Goal: Transaction & Acquisition: Download file/media

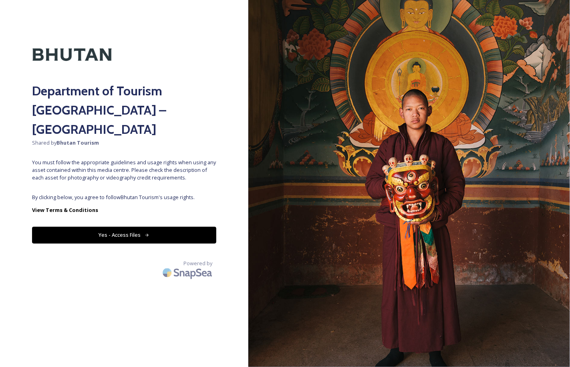
click at [126, 227] on button "Yes - Access Files" at bounding box center [124, 235] width 184 height 16
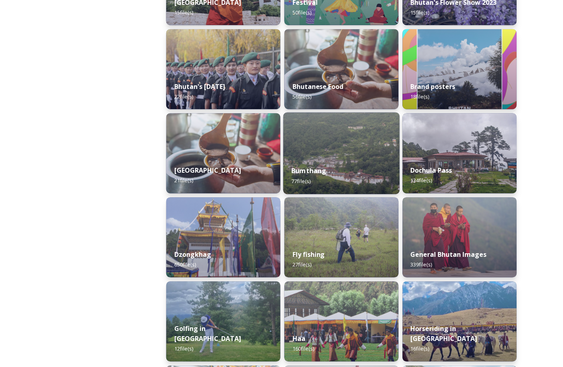
scroll to position [183, 0]
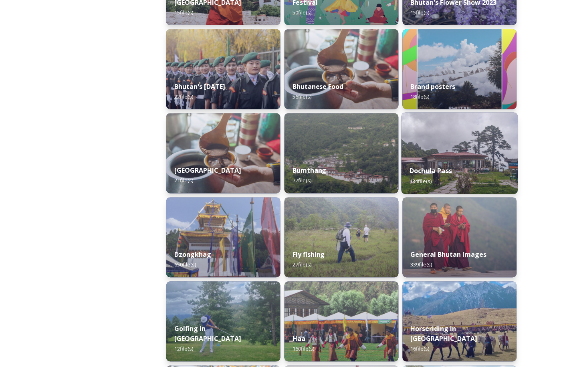
click at [444, 157] on img at bounding box center [459, 154] width 117 height 82
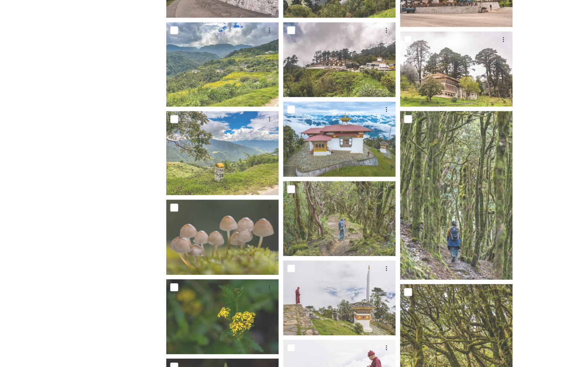
scroll to position [289, 0]
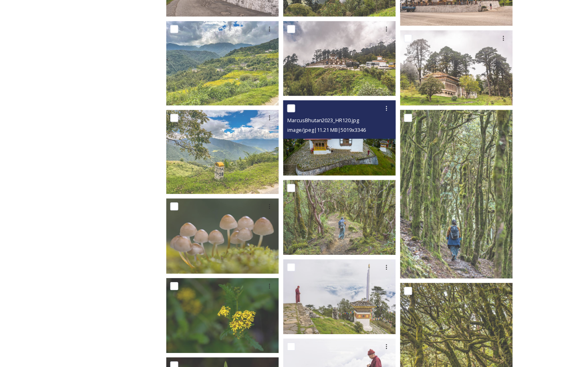
click at [346, 163] on img at bounding box center [339, 138] width 113 height 75
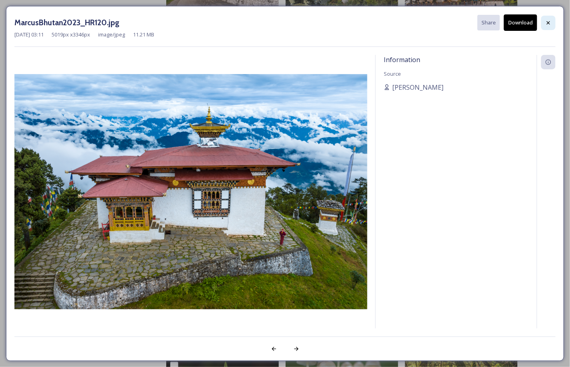
click at [543, 20] on div at bounding box center [548, 23] width 14 height 14
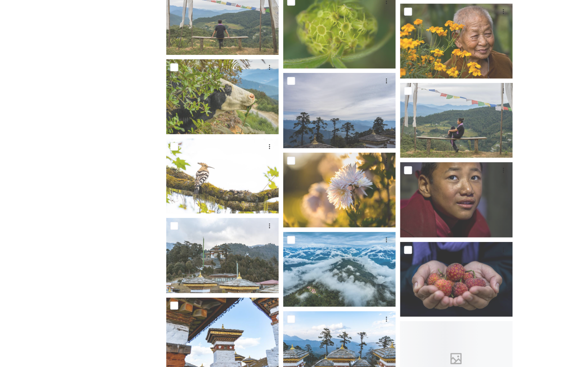
scroll to position [1843, 0]
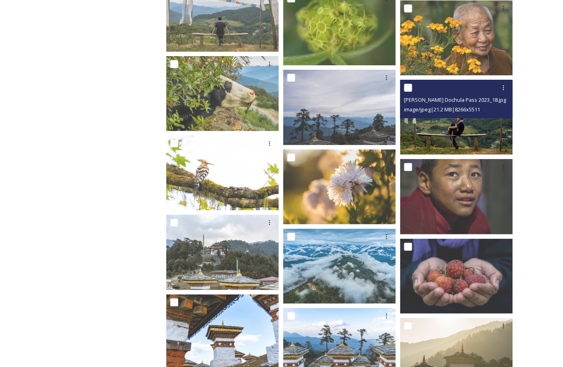
click at [497, 131] on img at bounding box center [456, 117] width 113 height 75
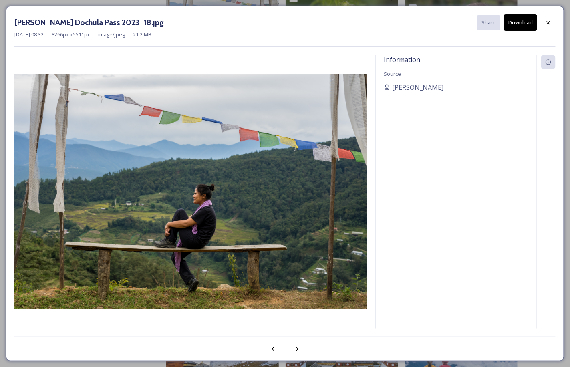
click at [519, 27] on button "Download" at bounding box center [520, 22] width 33 height 16
click at [549, 25] on icon at bounding box center [548, 23] width 6 height 6
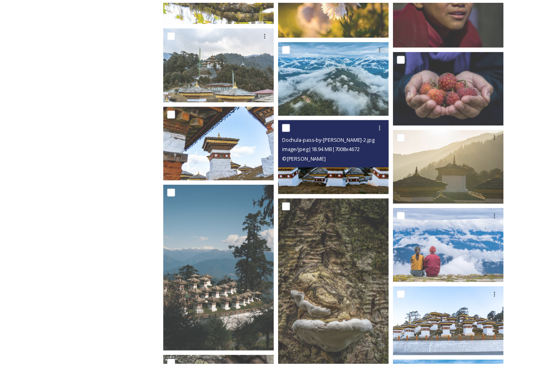
scroll to position [2034, 0]
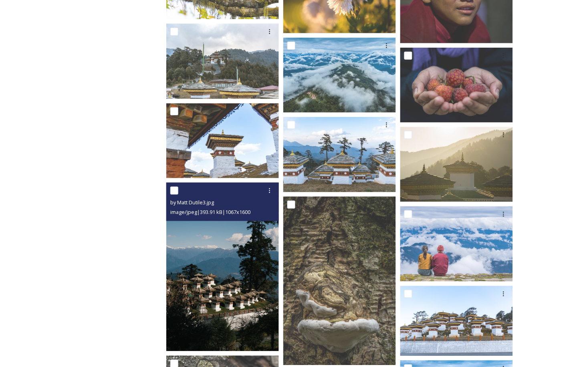
click at [259, 278] on img at bounding box center [222, 267] width 113 height 169
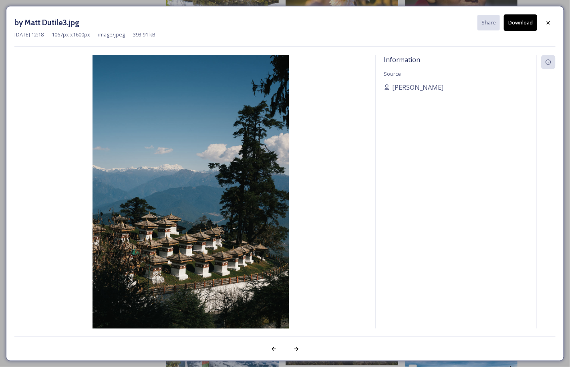
click at [516, 29] on button "Download" at bounding box center [520, 22] width 33 height 16
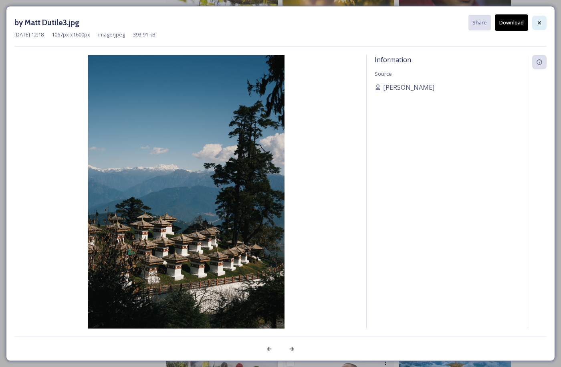
click at [537, 25] on icon at bounding box center [539, 23] width 6 height 6
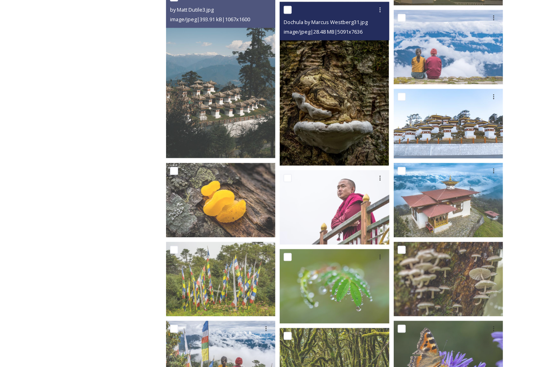
scroll to position [2277, 0]
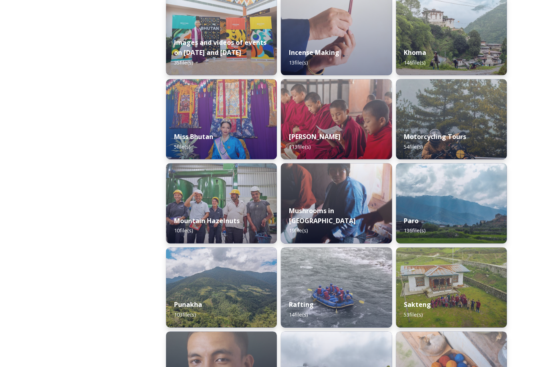
scroll to position [554, 0]
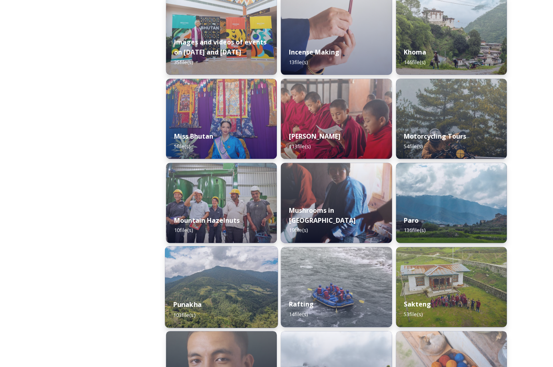
click at [218, 274] on img at bounding box center [221, 287] width 113 height 82
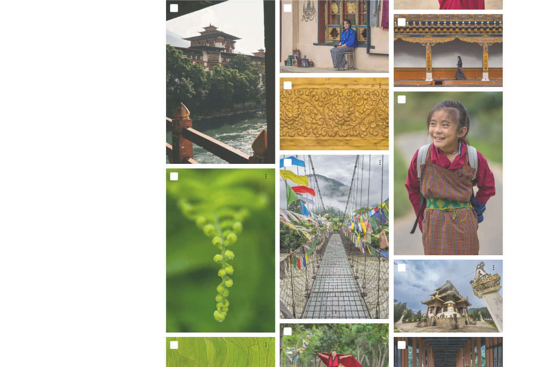
scroll to position [1184, 0]
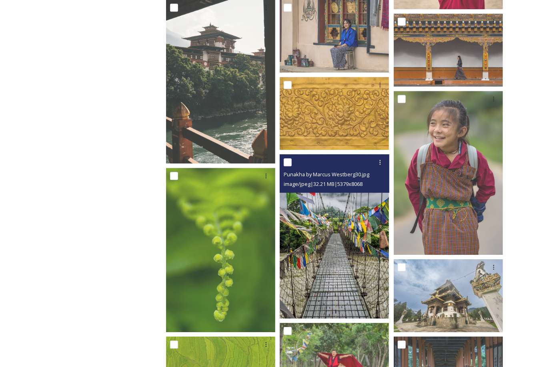
click at [322, 279] on img at bounding box center [334, 236] width 109 height 164
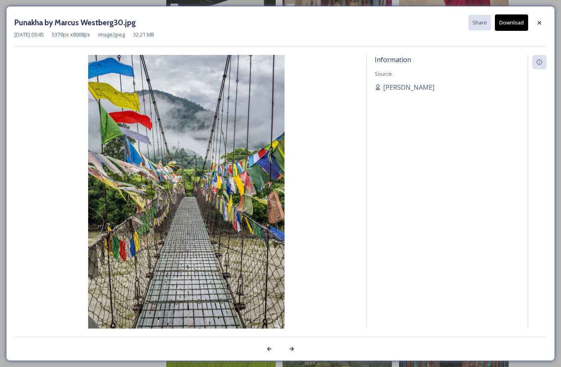
click at [520, 27] on button "Download" at bounding box center [510, 22] width 33 height 16
click at [538, 20] on icon at bounding box center [539, 23] width 6 height 6
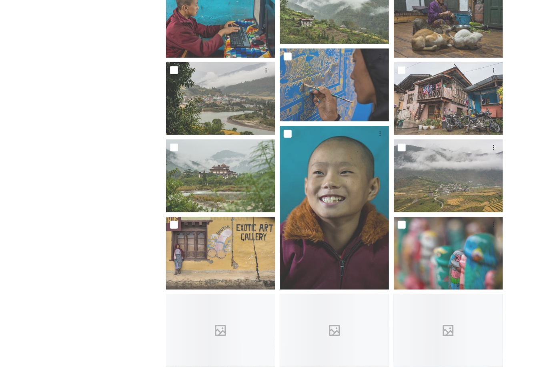
scroll to position [1703, 0]
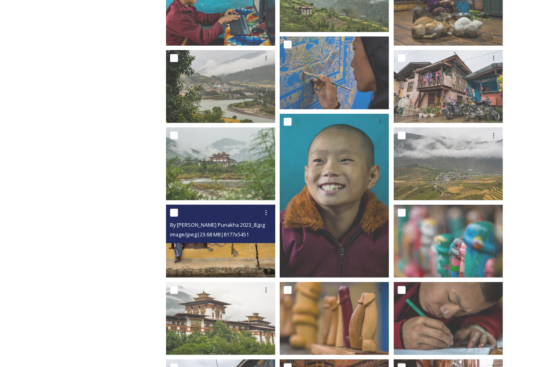
click at [197, 258] on img at bounding box center [220, 241] width 109 height 73
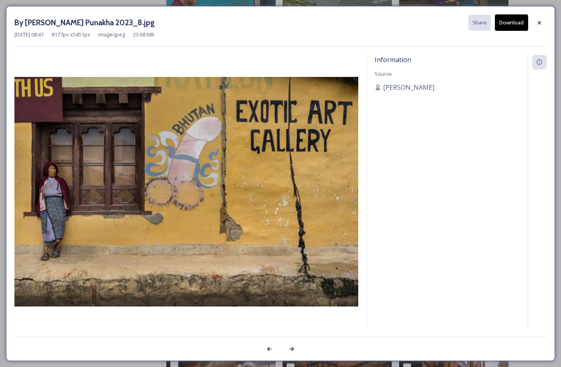
click at [514, 27] on button "Download" at bounding box center [510, 22] width 33 height 16
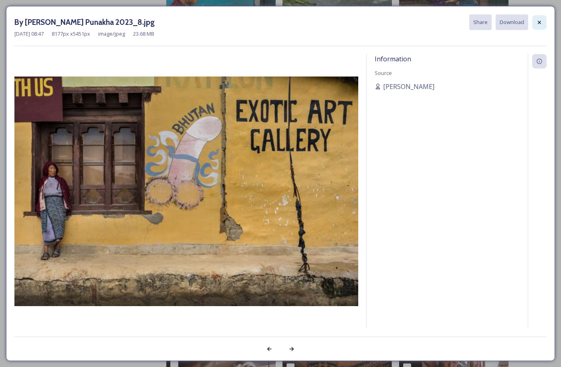
click at [539, 22] on icon at bounding box center [539, 22] width 6 height 6
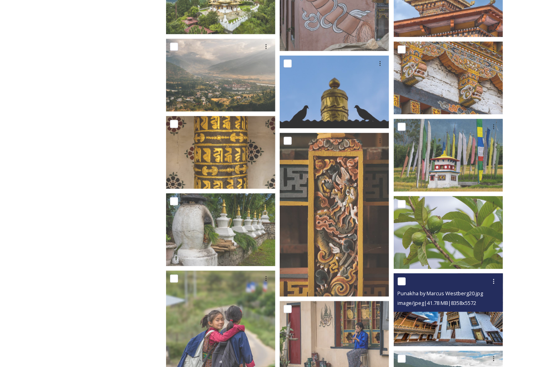
scroll to position [2409, 0]
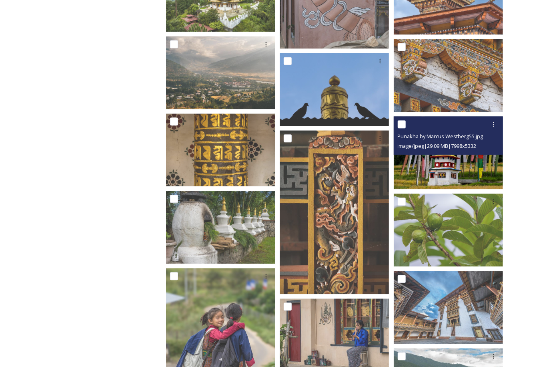
click at [456, 183] on img at bounding box center [448, 152] width 109 height 73
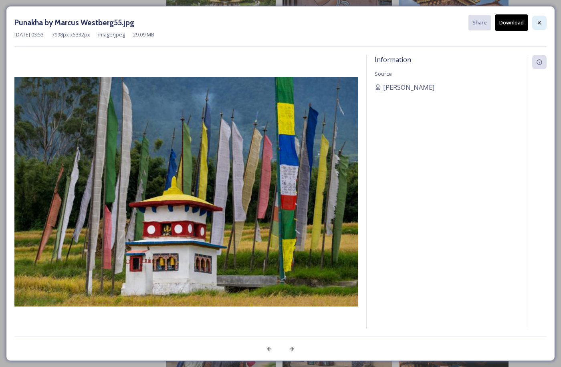
click at [539, 22] on icon at bounding box center [538, 22] width 3 height 3
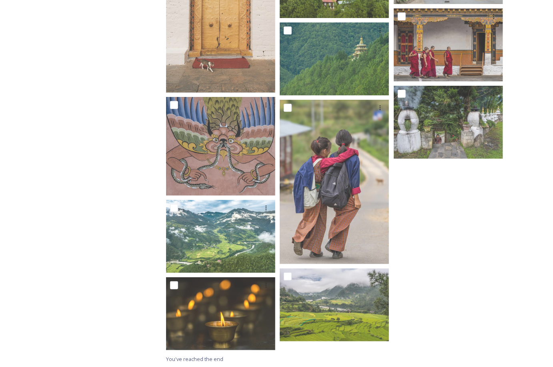
scroll to position [3071, 0]
